Goal: Find specific page/section: Find specific page/section

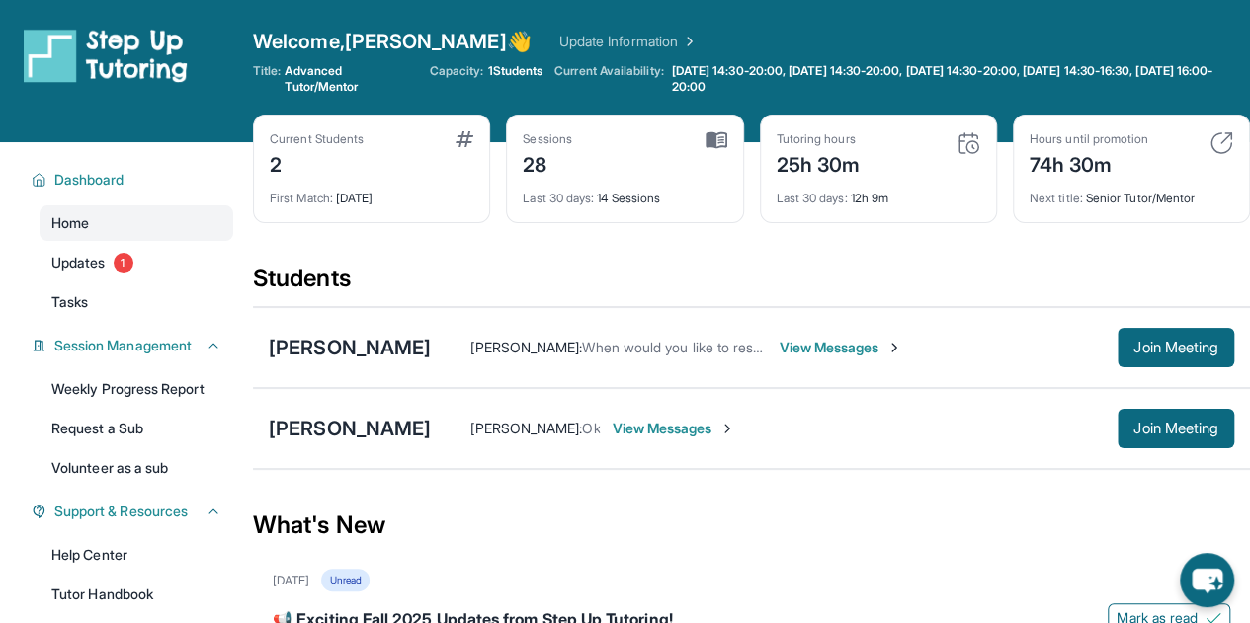
click at [1070, 165] on div "74h 30m" at bounding box center [1088, 163] width 119 height 32
click at [1085, 173] on div "74h 30m" at bounding box center [1088, 163] width 119 height 32
click at [1114, 198] on div "Next title : Senior Tutor/Mentor" at bounding box center [1130, 193] width 203 height 28
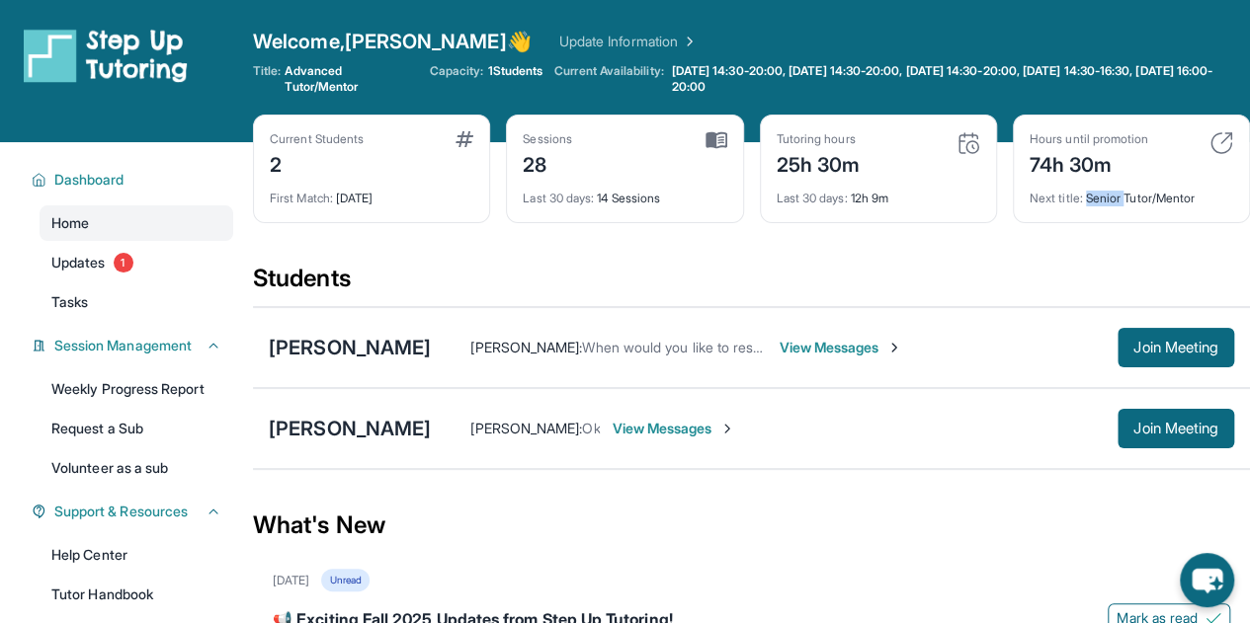
click at [1114, 198] on div "Next title : Senior Tutor/Mentor" at bounding box center [1130, 193] width 203 height 28
click at [795, 141] on div "Tutoring hours" at bounding box center [818, 139] width 84 height 16
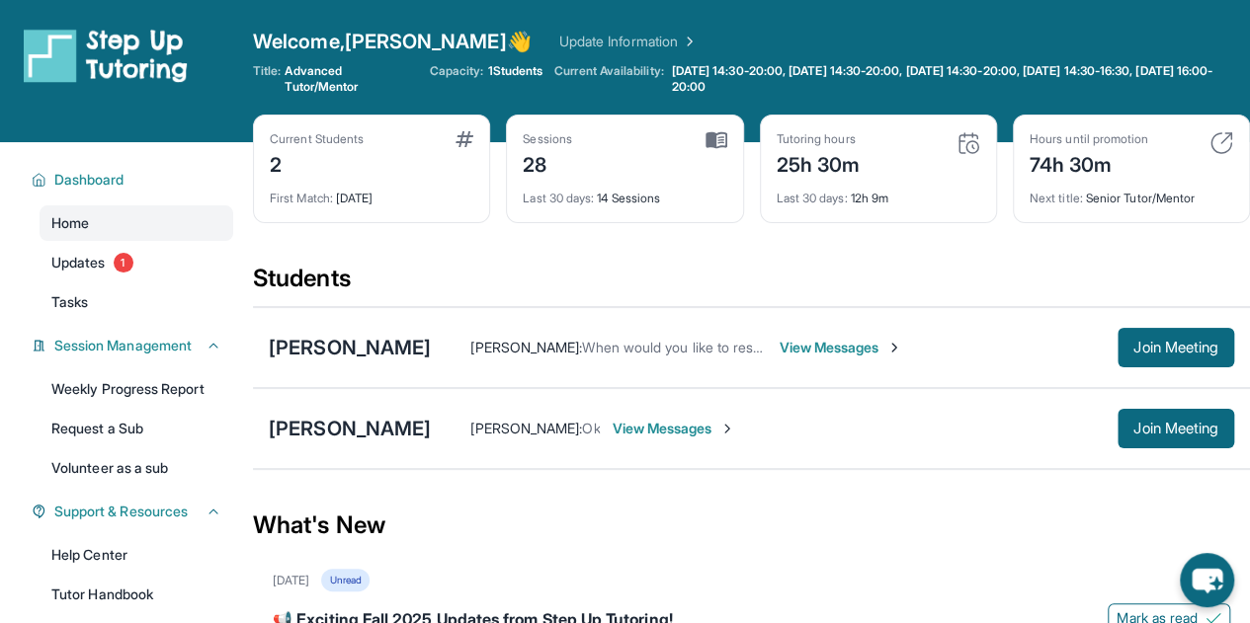
click at [814, 189] on div "Last 30 days : 12h 9m" at bounding box center [877, 193] width 203 height 28
drag, startPoint x: 804, startPoint y: 191, endPoint x: 891, endPoint y: 194, distance: 87.0
click at [891, 194] on div "Last 30 days : 12h 9m" at bounding box center [877, 193] width 203 height 28
click at [1081, 189] on div "Next title : Senior Tutor/Mentor" at bounding box center [1130, 193] width 203 height 28
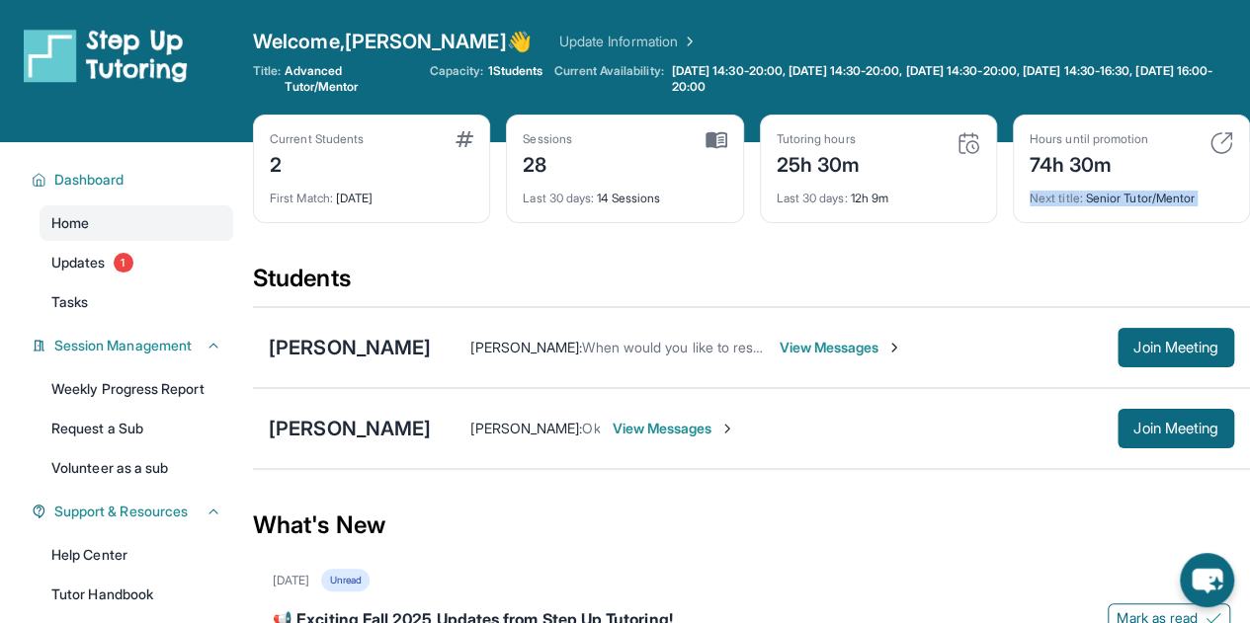
click at [1081, 189] on div "Next title : Senior Tutor/Mentor" at bounding box center [1130, 193] width 203 height 28
click at [1062, 164] on div "74h 30m" at bounding box center [1088, 163] width 119 height 32
click at [1063, 185] on div "Next title : Senior Tutor/Mentor" at bounding box center [1130, 193] width 203 height 28
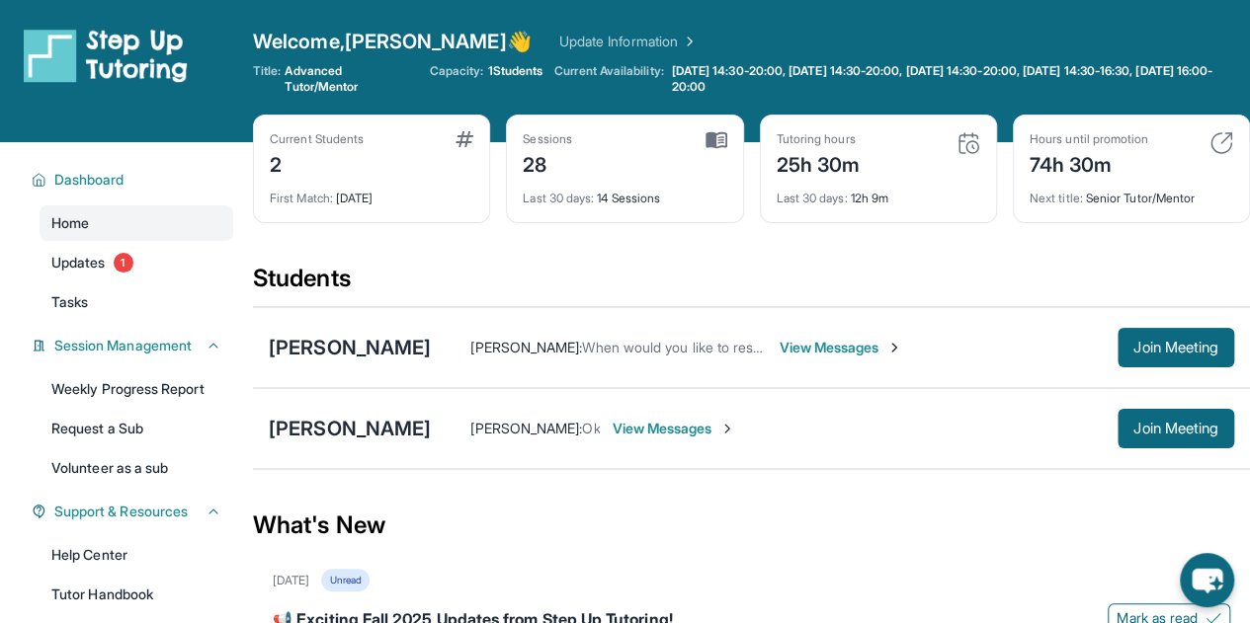
click at [1069, 199] on span "Next title :" at bounding box center [1055, 198] width 53 height 15
drag, startPoint x: 1069, startPoint y: 199, endPoint x: 1106, endPoint y: 203, distance: 37.7
click at [1069, 200] on span "Next title :" at bounding box center [1055, 198] width 53 height 15
drag, startPoint x: 288, startPoint y: 66, endPoint x: 351, endPoint y: 88, distance: 65.9
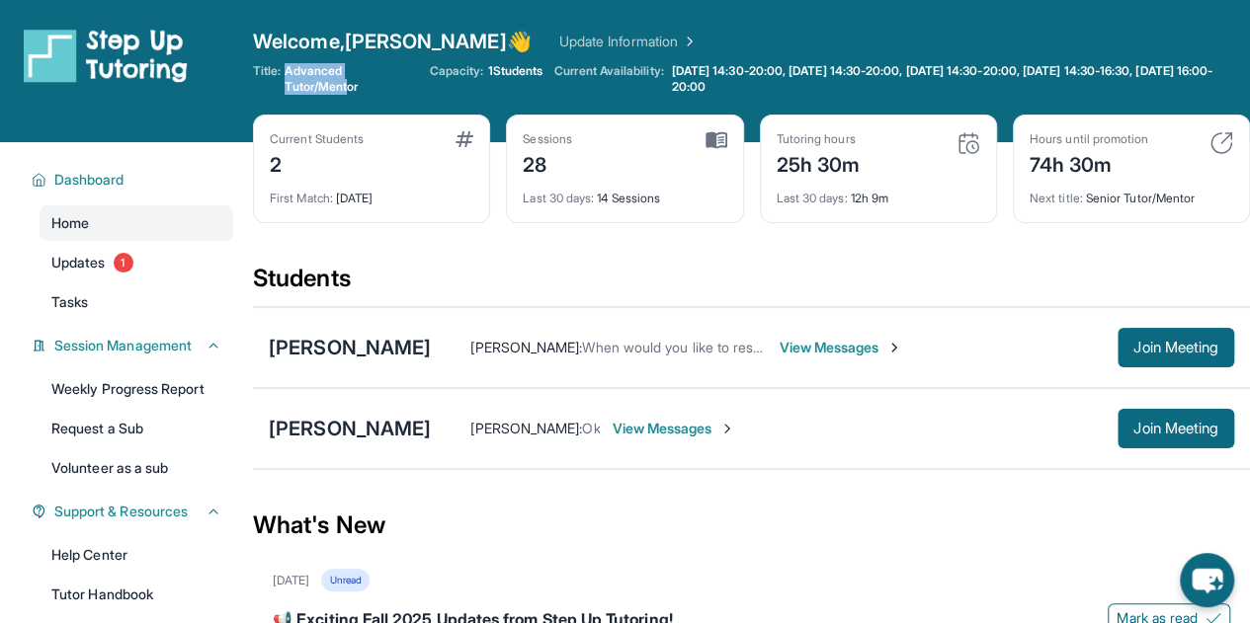
click at [351, 88] on span "Advanced Tutor/Mentor" at bounding box center [350, 79] width 132 height 32
